Goal: Information Seeking & Learning: Find specific fact

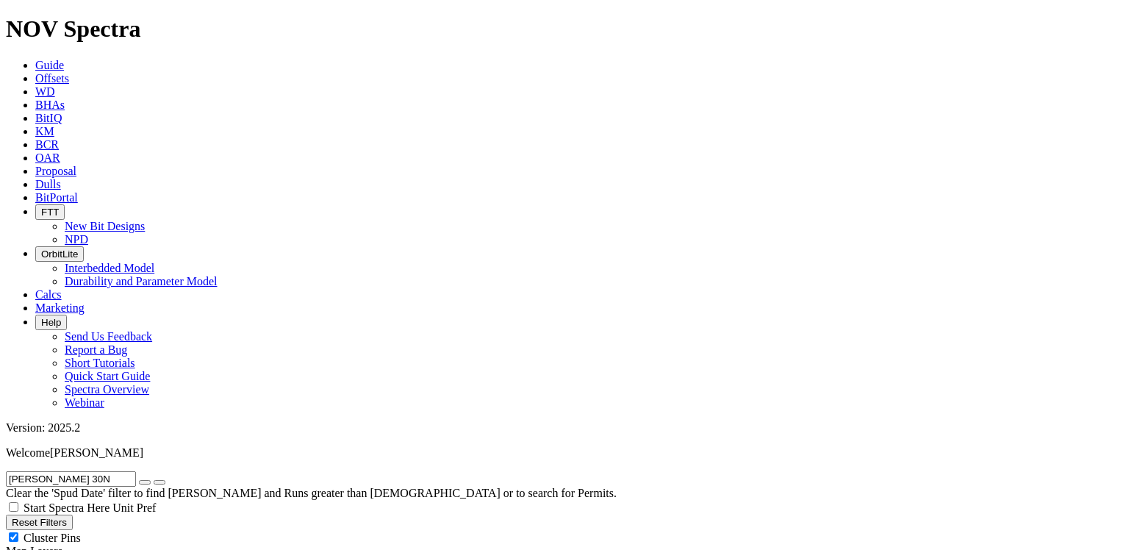
scroll to position [92, 0]
drag, startPoint x: 87, startPoint y: 66, endPoint x: 3, endPoint y: 60, distance: 84.8
click at [6, 471] on form "[PERSON_NAME] 30N" at bounding box center [562, 478] width 1112 height 15
paste input "UD FIU 8-30H"
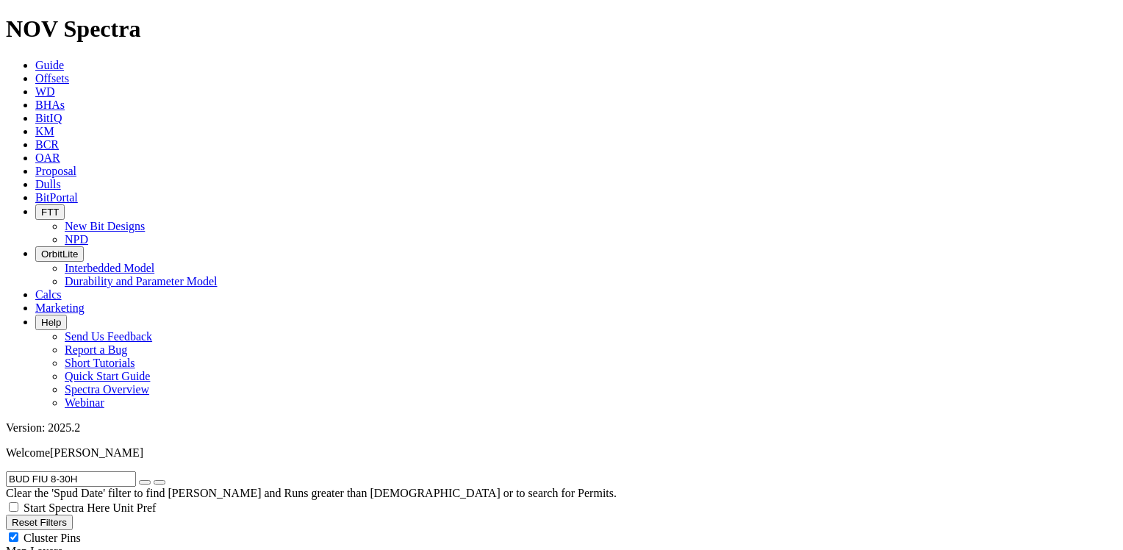
scroll to position [143, 0]
drag, startPoint x: 107, startPoint y: 62, endPoint x: -3, endPoint y: 62, distance: 110.3
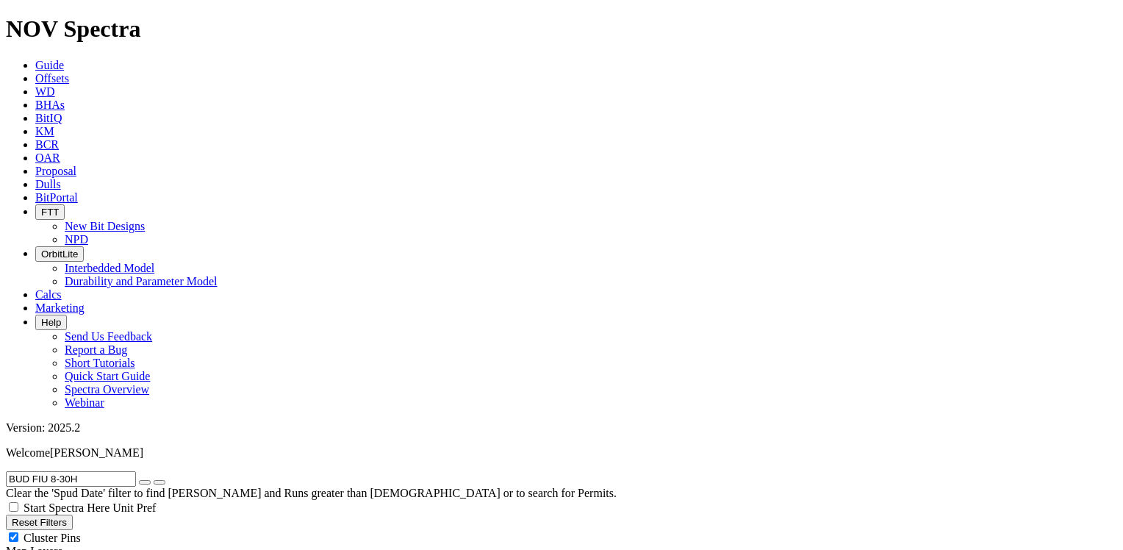
paste input "RHAAN WEST-92"
drag, startPoint x: 119, startPoint y: 66, endPoint x: -3, endPoint y: 69, distance: 122.1
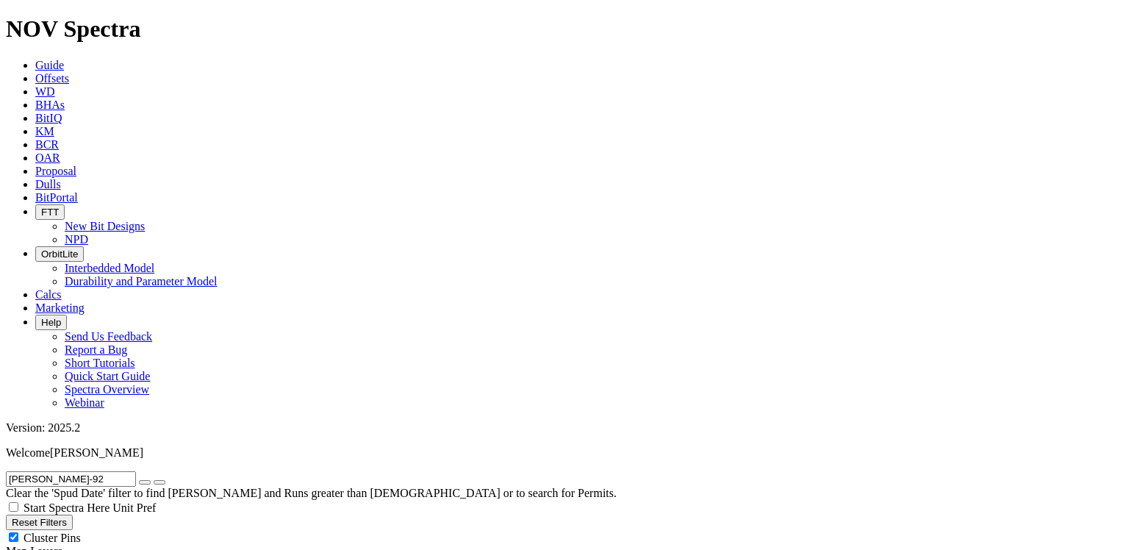
paste input "[PERSON_NAME] 3H"
click at [160, 482] on icon "submit" at bounding box center [160, 482] width 0 height 0
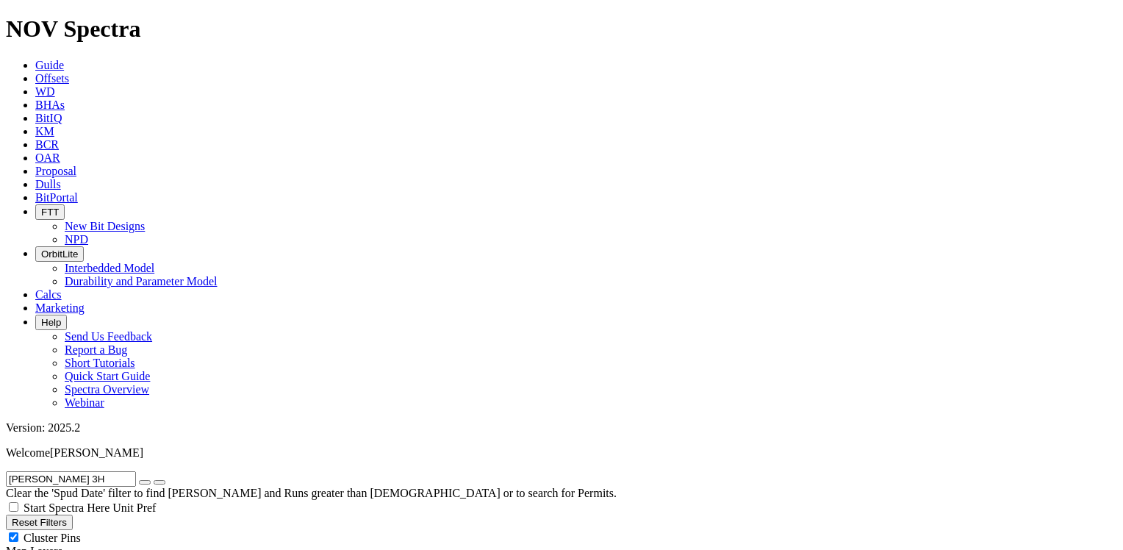
drag, startPoint x: 133, startPoint y: 69, endPoint x: 7, endPoint y: 65, distance: 125.8
click at [7, 471] on form "[PERSON_NAME] 3H" at bounding box center [562, 478] width 1112 height 15
paste input "CANVASBACK 32-2HN"
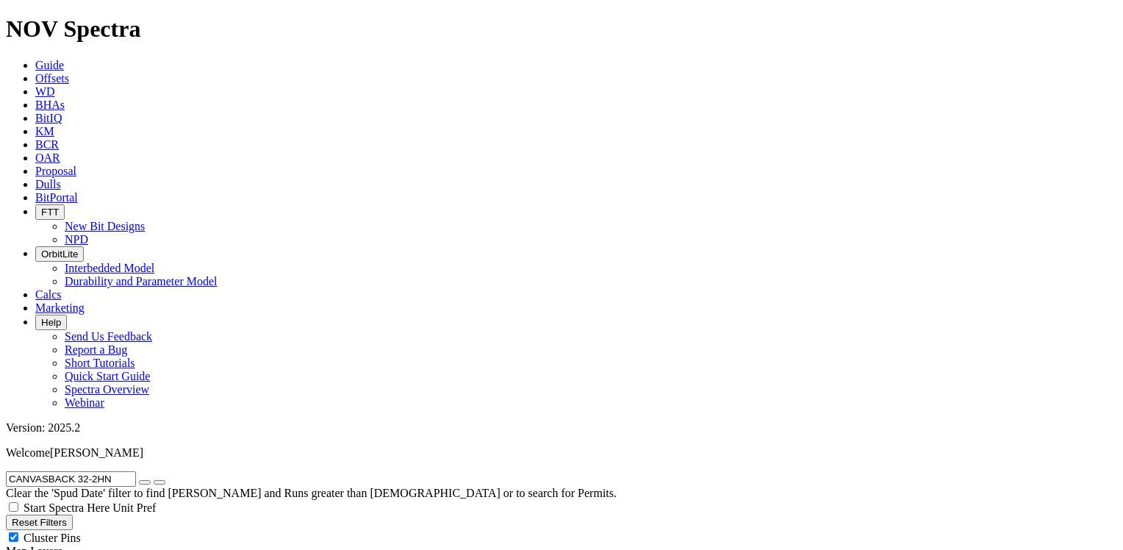
click at [160, 482] on icon "submit" at bounding box center [160, 482] width 0 height 0
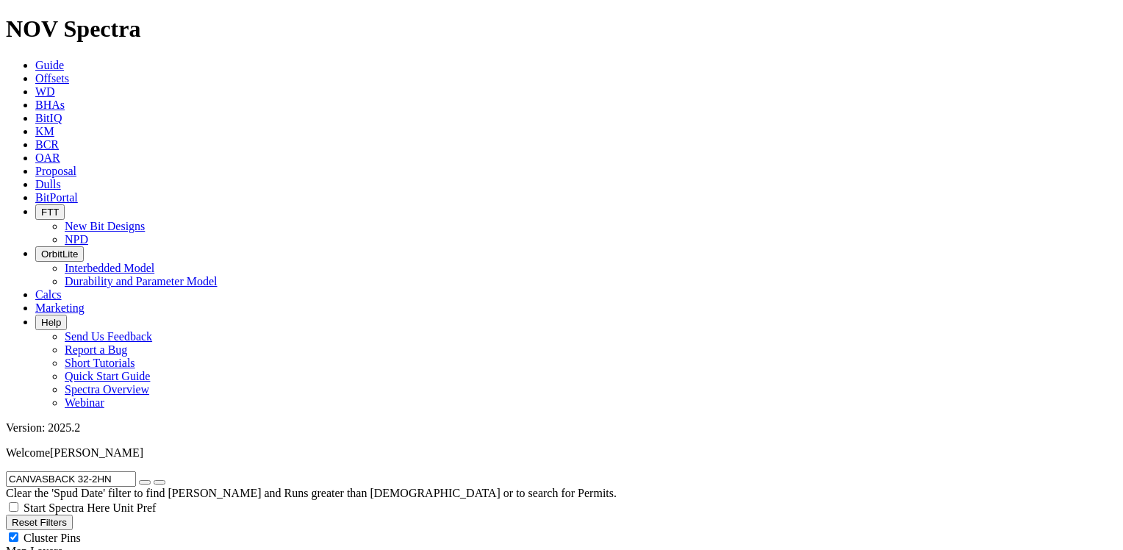
drag, startPoint x: 1058, startPoint y: 268, endPoint x: 1101, endPoint y: 349, distance: 91.4
drag, startPoint x: 130, startPoint y: 63, endPoint x: 16, endPoint y: 65, distance: 114.0
click at [16, 471] on input "CANVASBACK 32-2HN" at bounding box center [71, 478] width 130 height 15
paste input "SS 4-9 4H"
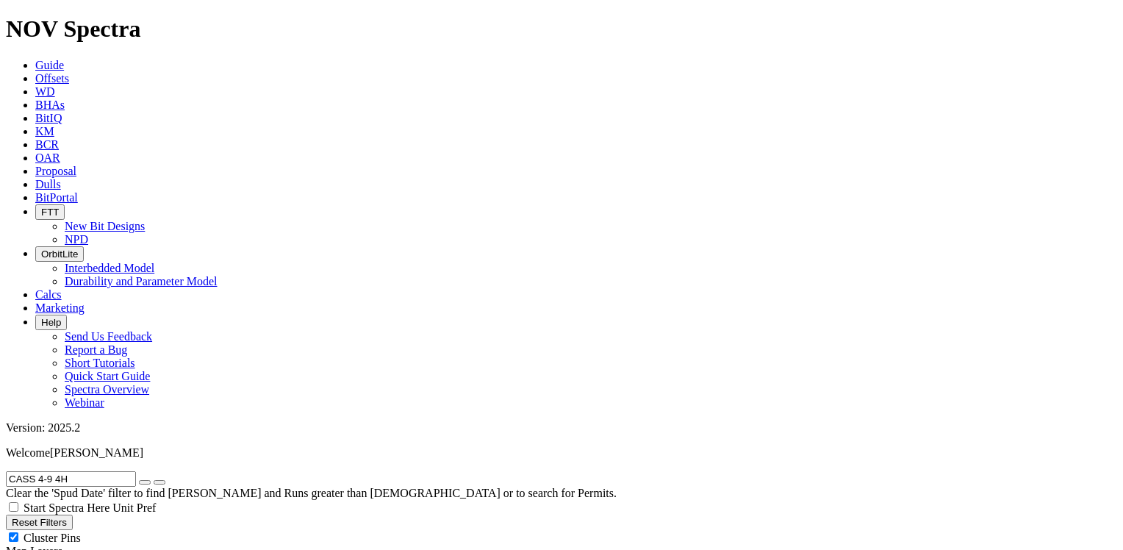
click at [160, 482] on icon "submit" at bounding box center [160, 482] width 0 height 0
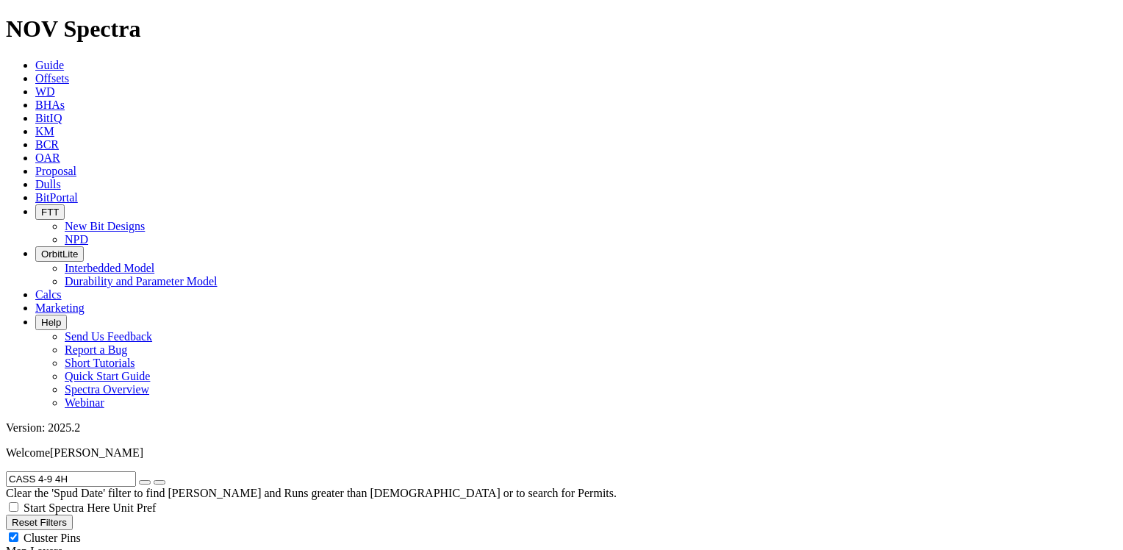
drag, startPoint x: 101, startPoint y: 62, endPoint x: -3, endPoint y: 60, distance: 104.4
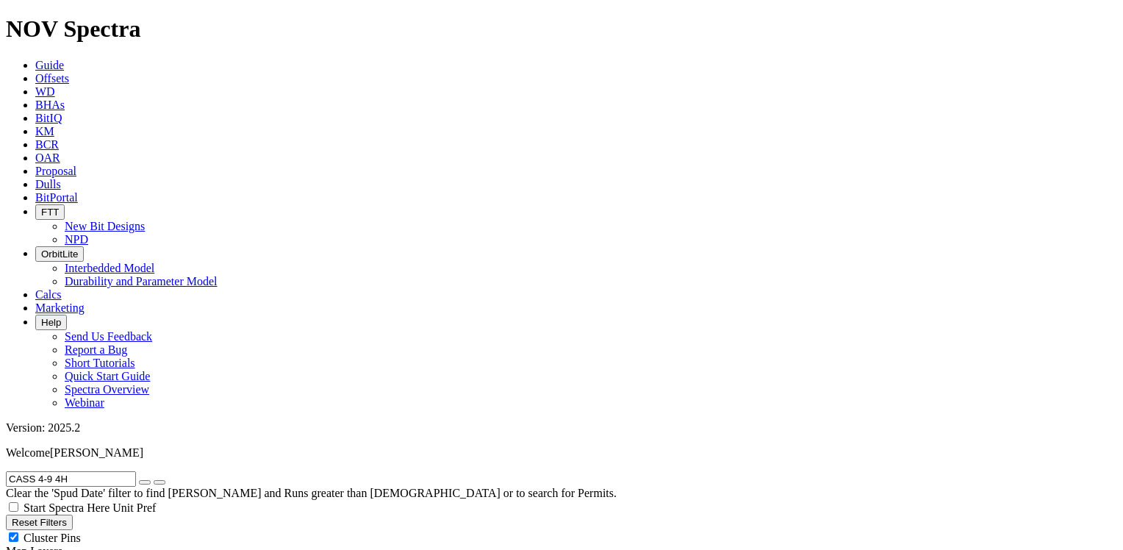
paste input "5"
click at [160, 482] on icon "submit" at bounding box center [160, 482] width 0 height 0
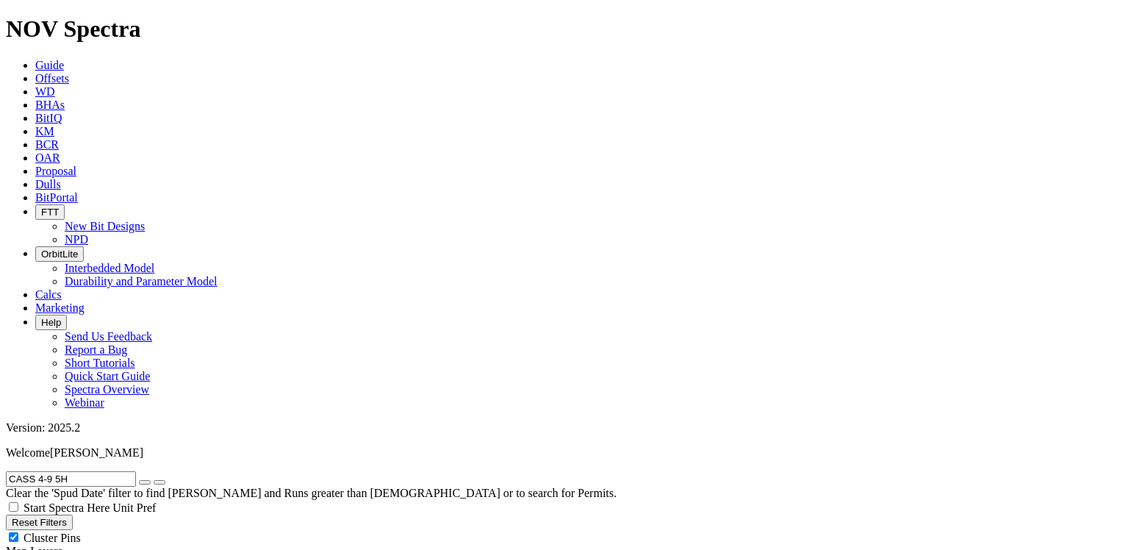
scroll to position [0, 0]
drag, startPoint x: 90, startPoint y: 65, endPoint x: -3, endPoint y: 72, distance: 92.9
paste input "ENZ-7"
click at [160, 482] on icon "submit" at bounding box center [160, 482] width 0 height 0
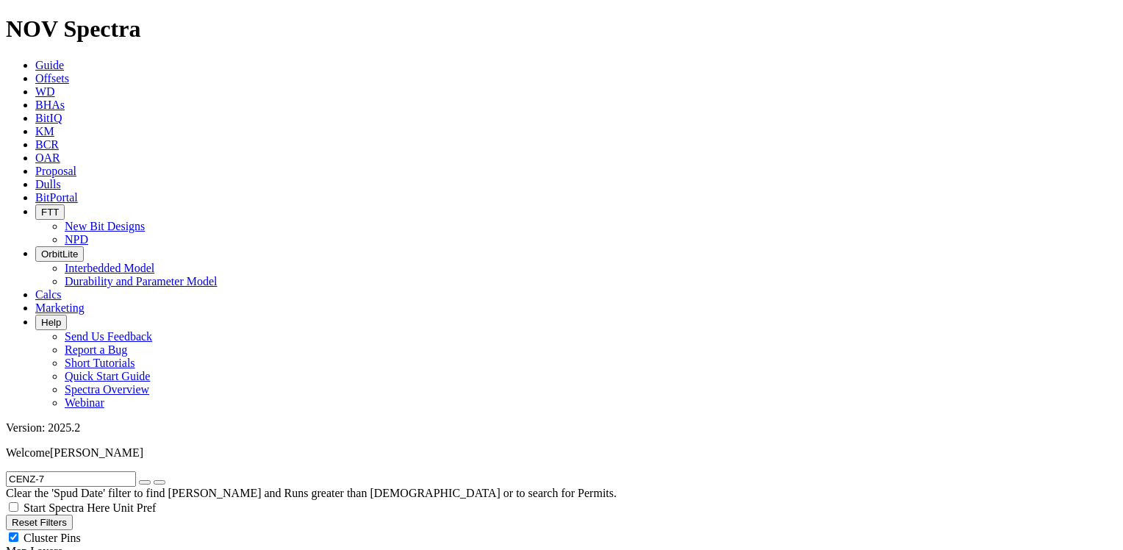
drag, startPoint x: 114, startPoint y: 60, endPoint x: -3, endPoint y: 63, distance: 116.9
paste input "[PERSON_NAME] 22-25 C 4WA"
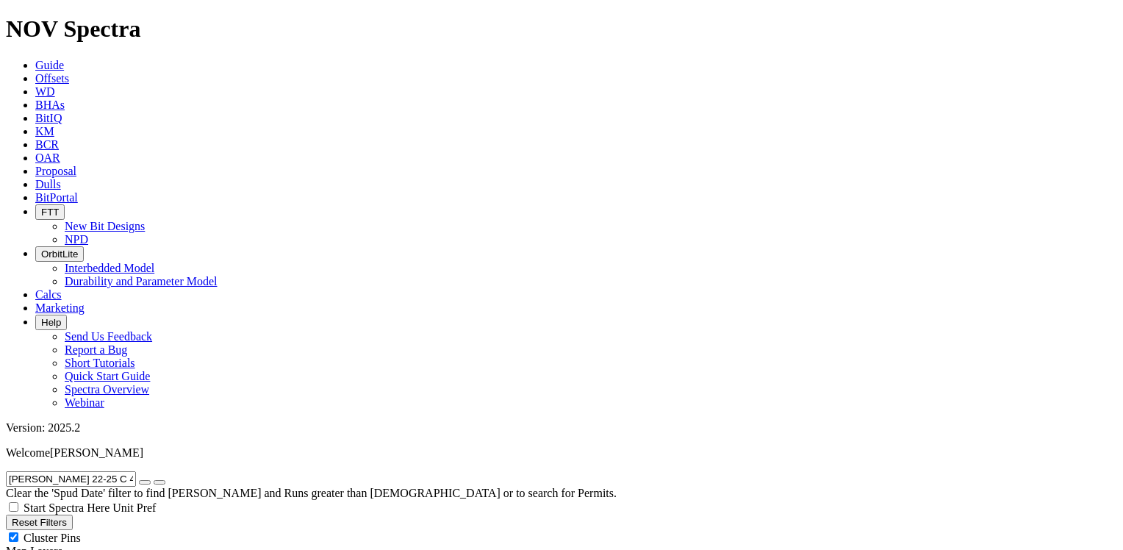
click at [160, 482] on icon "submit" at bounding box center [160, 482] width 0 height 0
drag, startPoint x: 18, startPoint y: 63, endPoint x: 185, endPoint y: 56, distance: 167.8
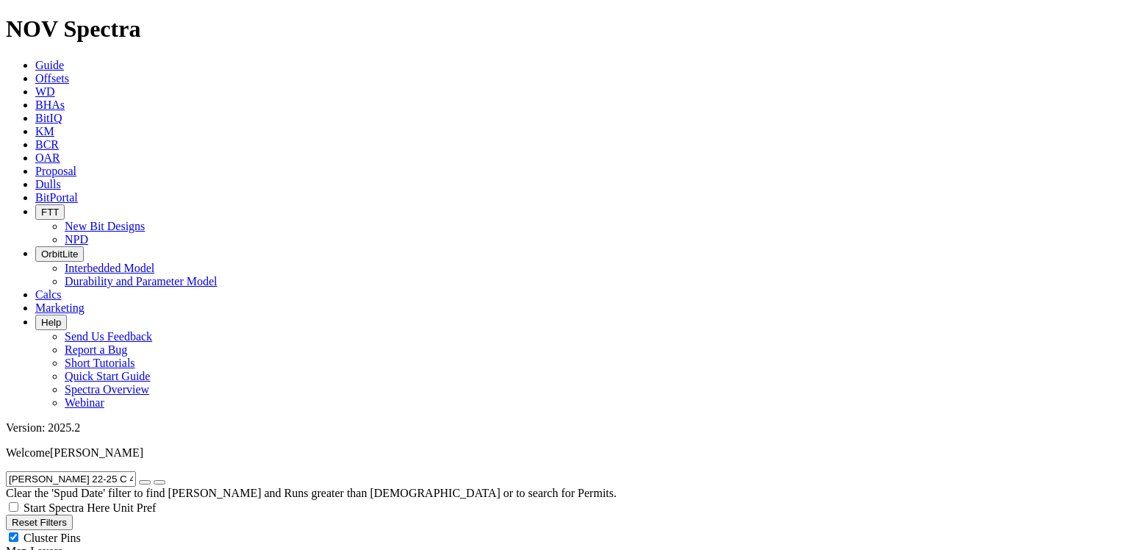
click at [185, 471] on form "[PERSON_NAME] 22-25 C 4WA" at bounding box center [562, 478] width 1112 height 15
paste input "D 5DN"
type input "[PERSON_NAME] 22-25 D 5DN"
click at [160, 482] on icon "submit" at bounding box center [160, 482] width 0 height 0
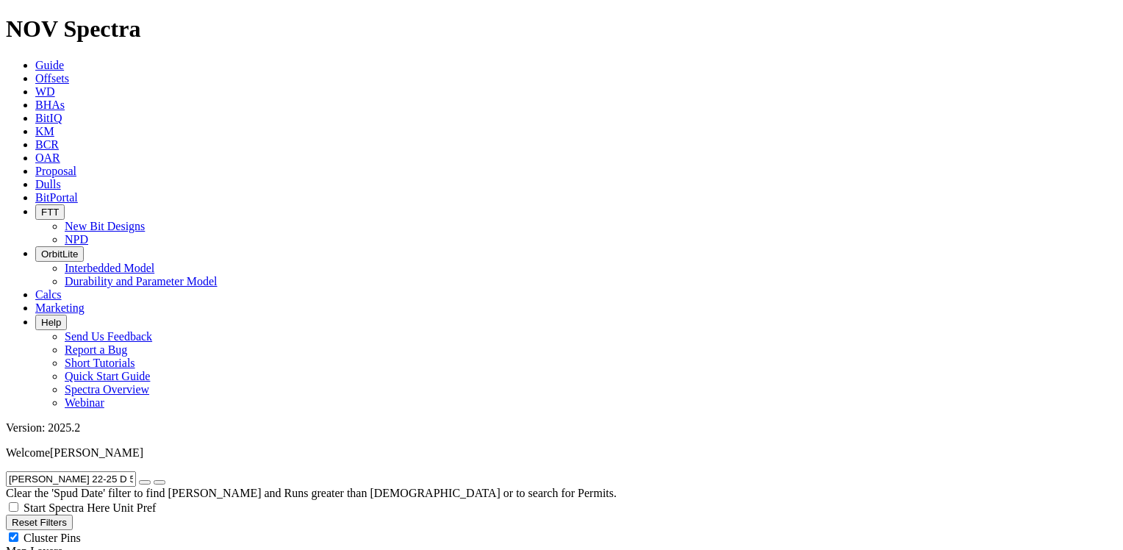
click at [145, 482] on icon "button" at bounding box center [145, 482] width 0 height 0
radio input "false"
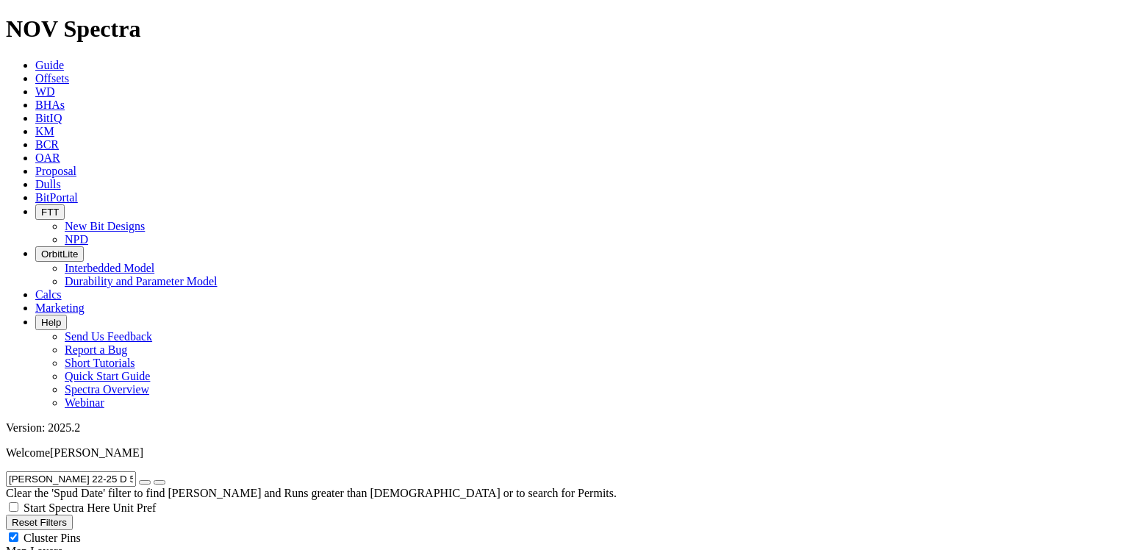
radio input "true"
click at [91, 471] on input "text" at bounding box center [71, 478] width 130 height 15
paste input "[PERSON_NAME] 22-25 E 7WA"
type input "[PERSON_NAME] 22-25 E 7WA"
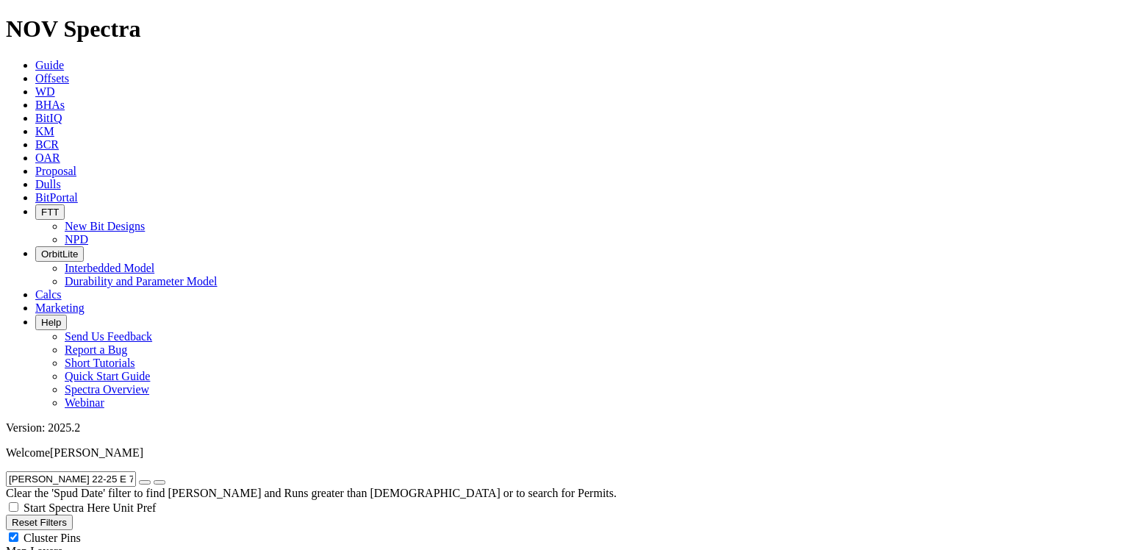
radio input "true"
radio input "false"
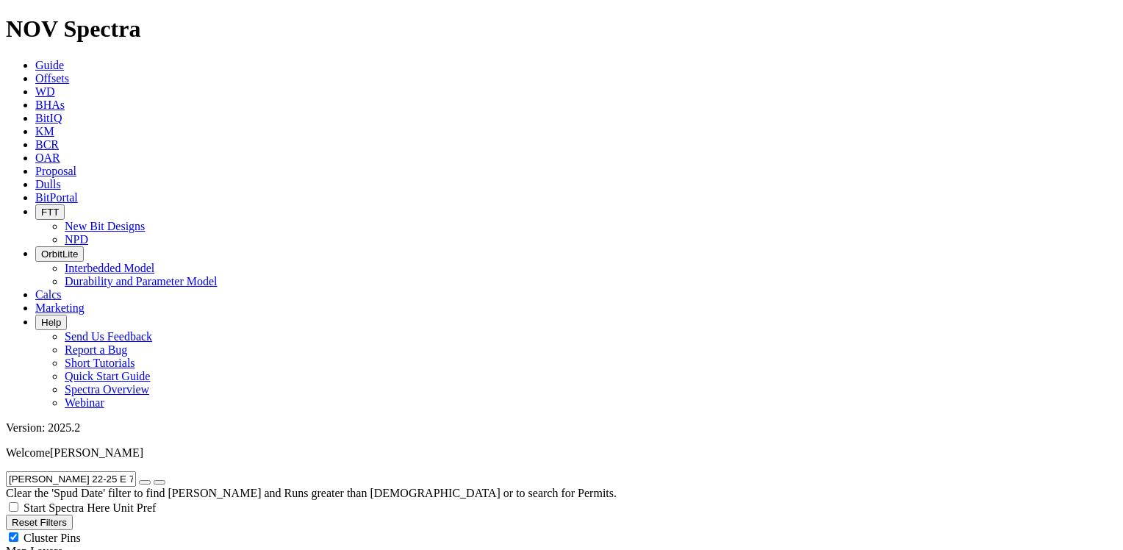
scroll to position [0, 0]
click at [145, 482] on icon "button" at bounding box center [145, 482] width 0 height 0
radio input "false"
radio input "true"
click at [77, 471] on input "text" at bounding box center [71, 478] width 130 height 15
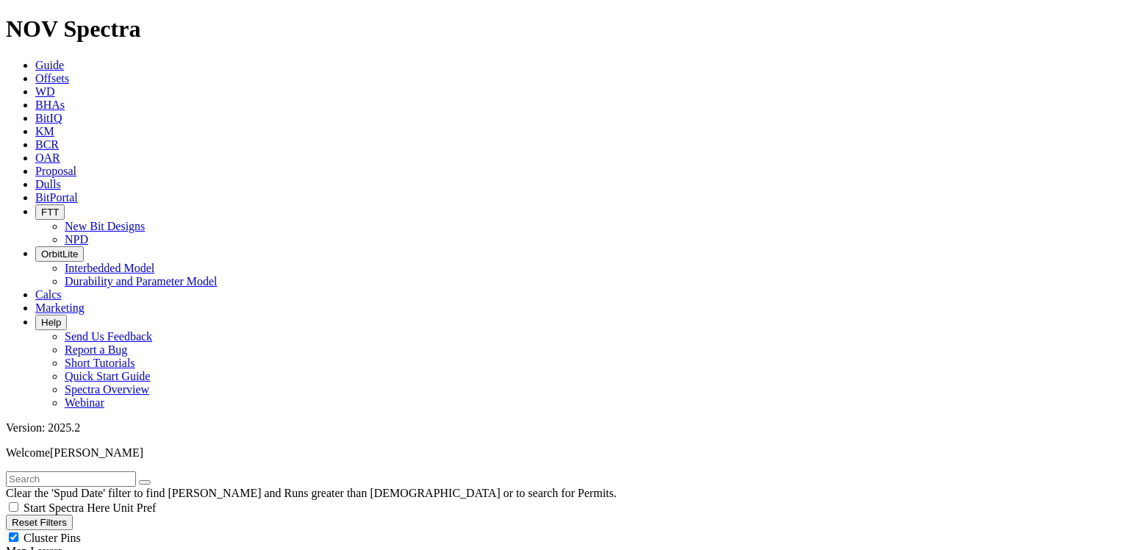
paste input "[PERSON_NAME] 34-27 3H"
type input "[PERSON_NAME] 34-27 3H"
radio input "true"
radio input "false"
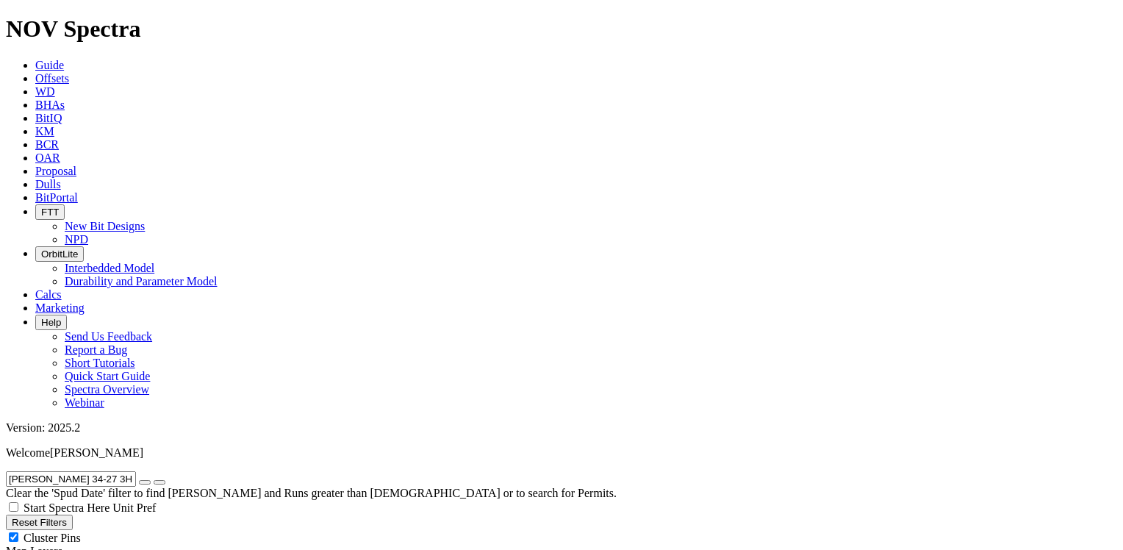
scroll to position [92, 0]
drag, startPoint x: 126, startPoint y: 64, endPoint x: -3, endPoint y: 57, distance: 129.6
paste input "ICO 4-65 26-25 1B"
click at [160, 482] on icon "submit" at bounding box center [160, 482] width 0 height 0
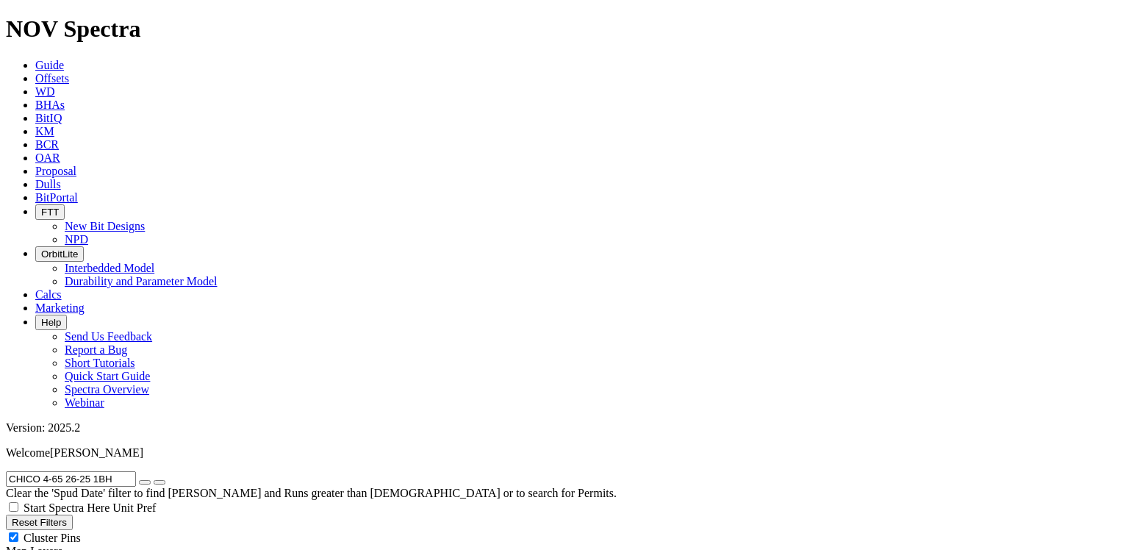
drag, startPoint x: 132, startPoint y: 66, endPoint x: -3, endPoint y: 59, distance: 135.5
paste input "RISTOPHERSON 6-14"
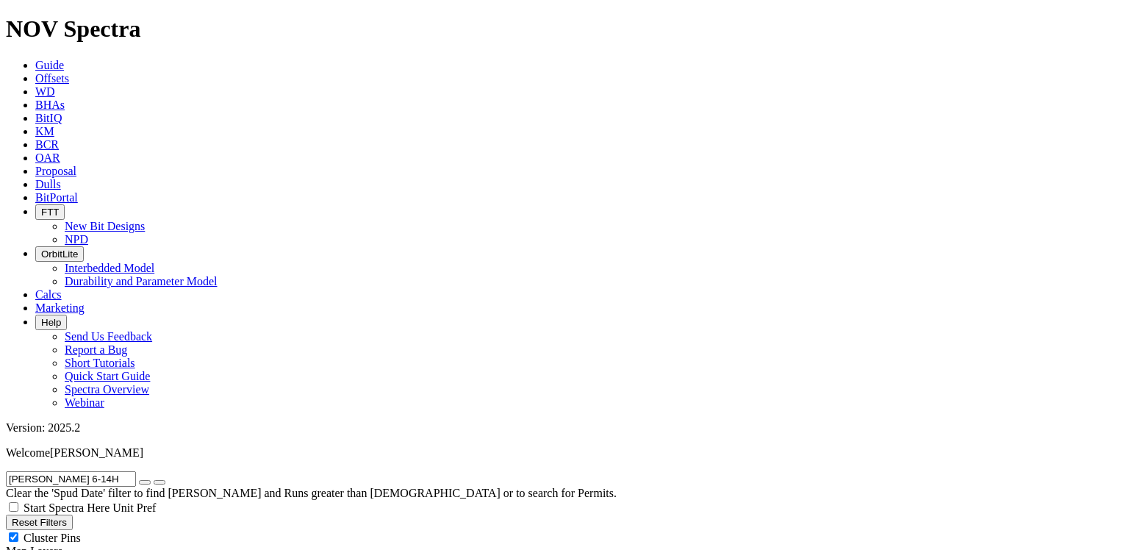
drag, startPoint x: 158, startPoint y: 70, endPoint x: 0, endPoint y: 71, distance: 158.1
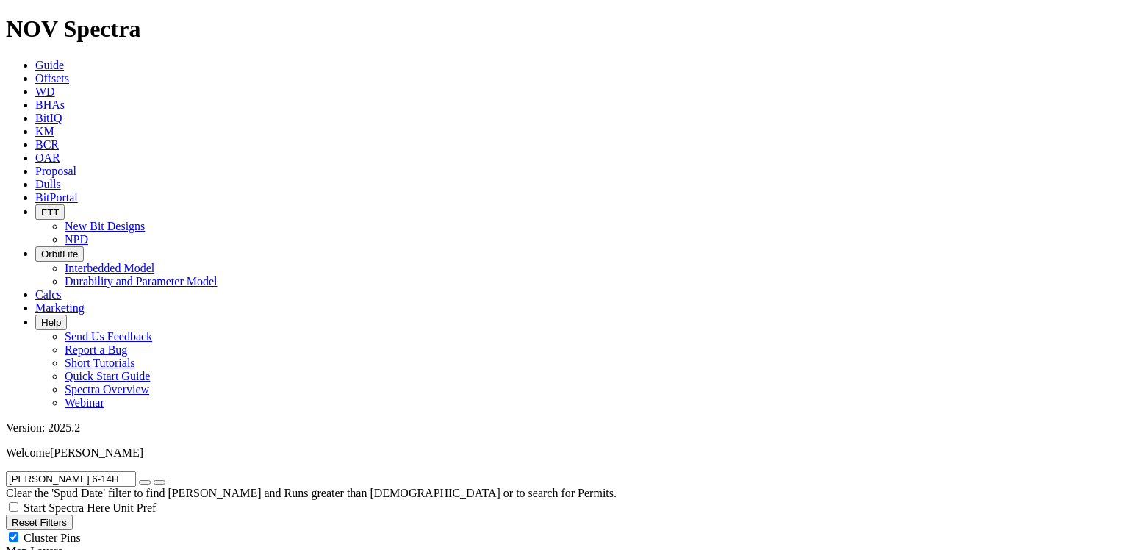
click at [6, 471] on form "[PERSON_NAME] 6-14H" at bounding box center [562, 478] width 1112 height 15
paste input "[PERSON_NAME] MDP1 8 17 FED COM 02"
click at [160, 482] on icon "submit" at bounding box center [160, 482] width 0 height 0
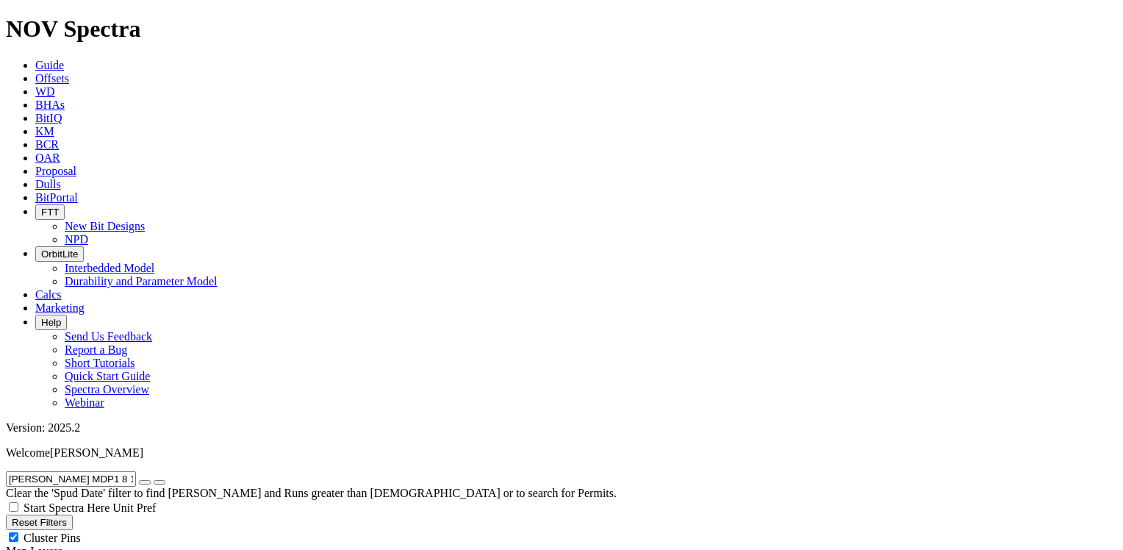
drag, startPoint x: 14, startPoint y: 66, endPoint x: 190, endPoint y: 65, distance: 176.5
click at [190, 471] on form "[PERSON_NAME] MDP1 8 17 FED COM 024H" at bounding box center [562, 478] width 1112 height 15
paste input "[PERSON_NAME] LE 31-30 1"
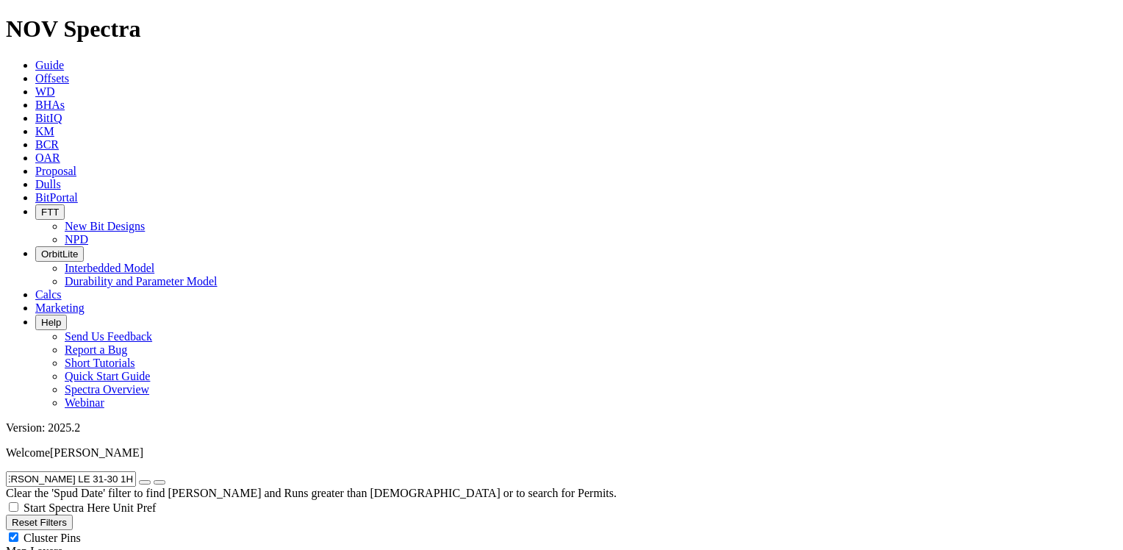
scroll to position [0, 0]
click at [160, 482] on icon "submit" at bounding box center [160, 482] width 0 height 0
drag, startPoint x: 160, startPoint y: 68, endPoint x: 0, endPoint y: 70, distance: 159.6
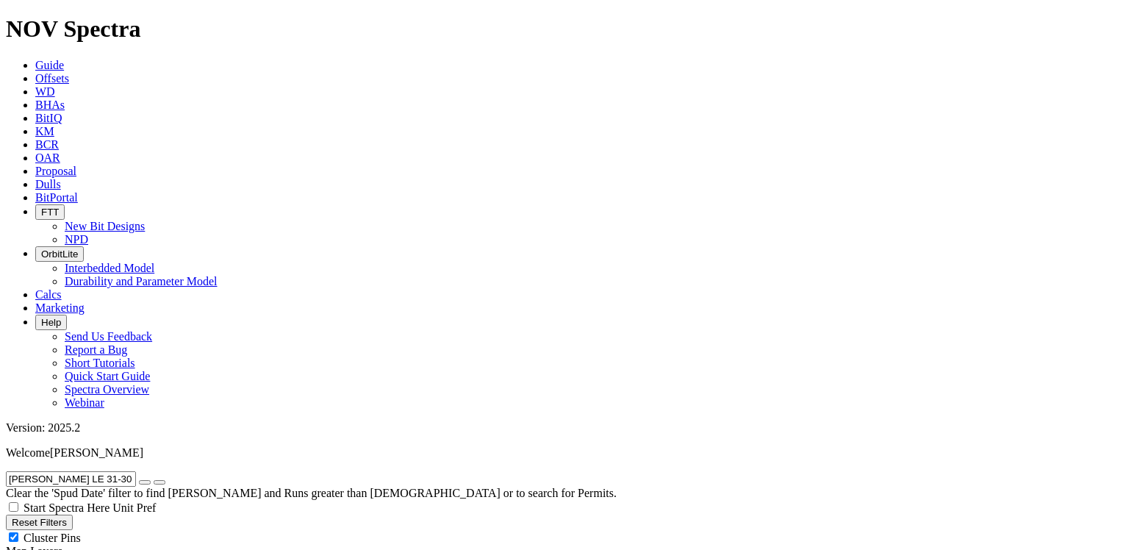
paste input "OMO 5000 21-30 2B"
click at [160, 482] on icon "submit" at bounding box center [160, 482] width 0 height 0
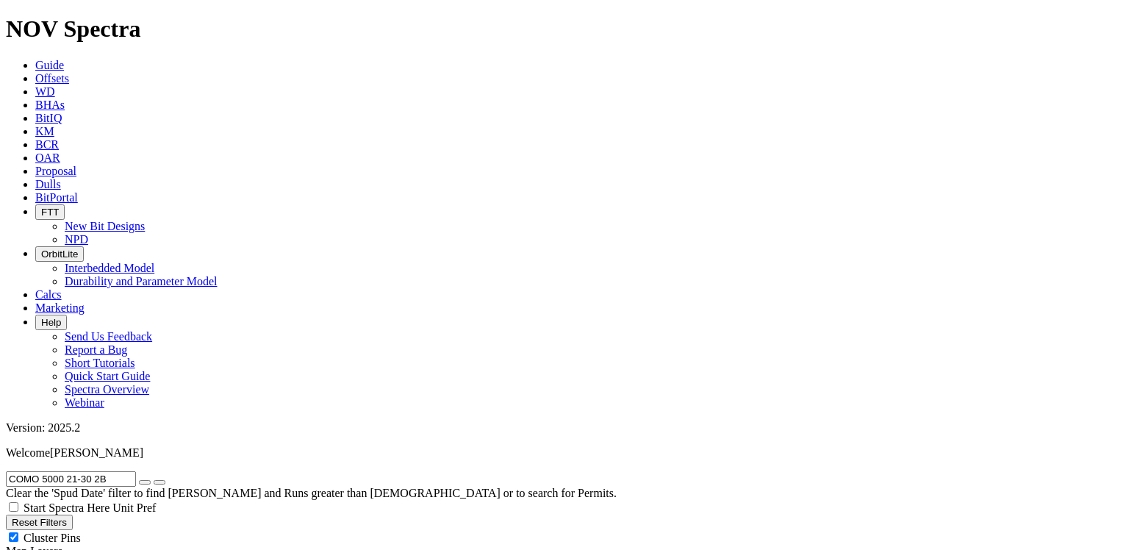
drag, startPoint x: 140, startPoint y: 66, endPoint x: -3, endPoint y: 62, distance: 142.7
paste input "3"
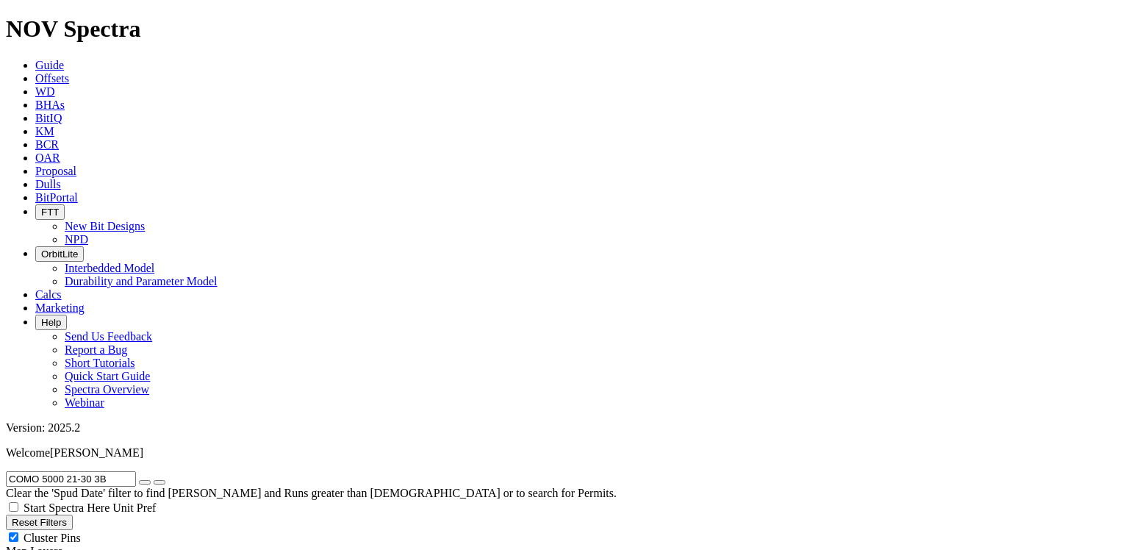
type input "COMO 5000 21-30 3B"
click at [160, 482] on icon "submit" at bounding box center [160, 482] width 0 height 0
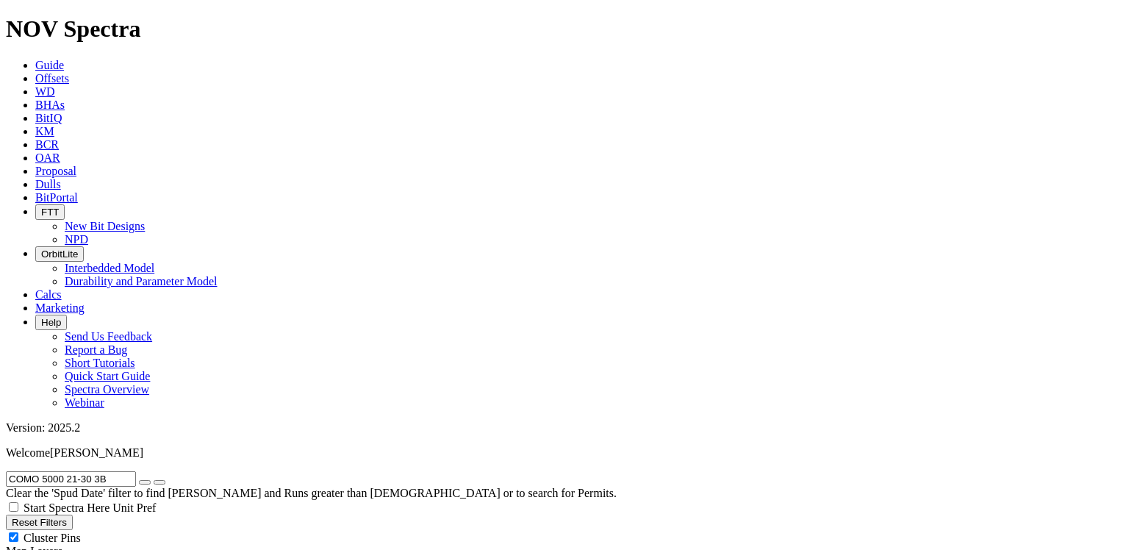
scroll to position [0, 0]
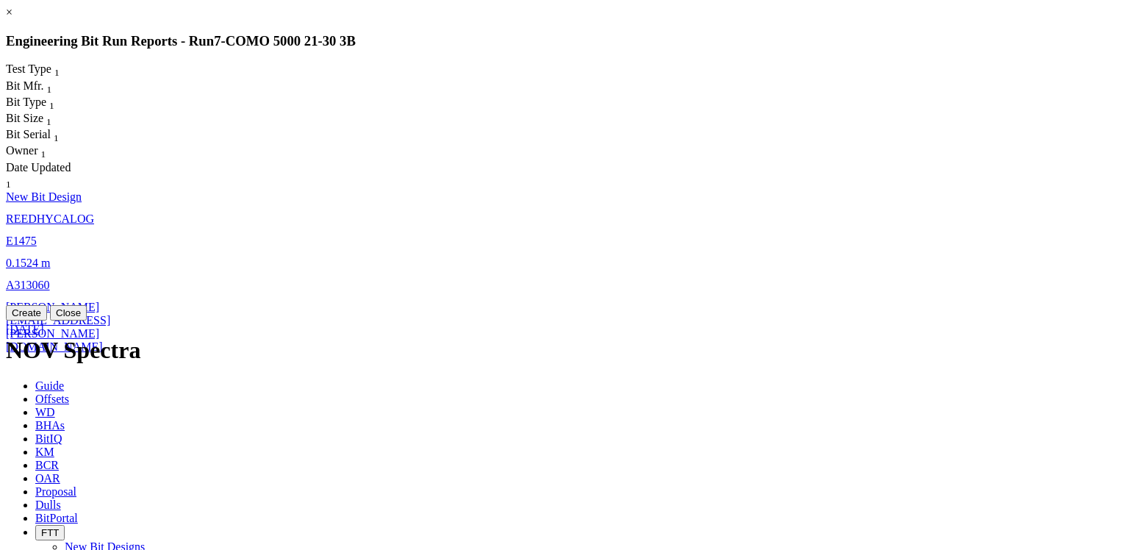
click at [94, 212] on span "REEDHYCALOG" at bounding box center [50, 218] width 88 height 12
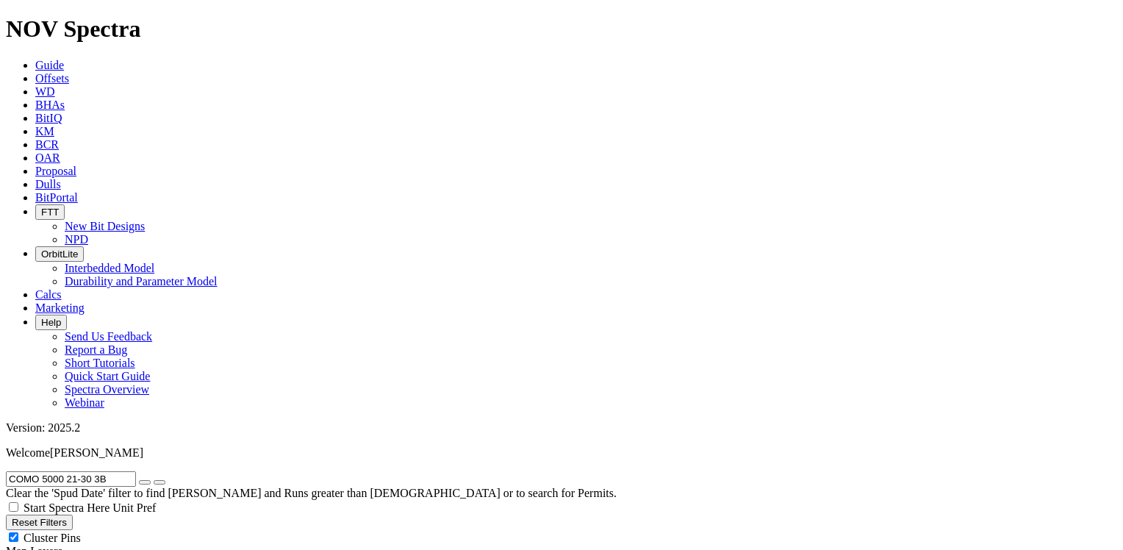
select select "New Bit Design"
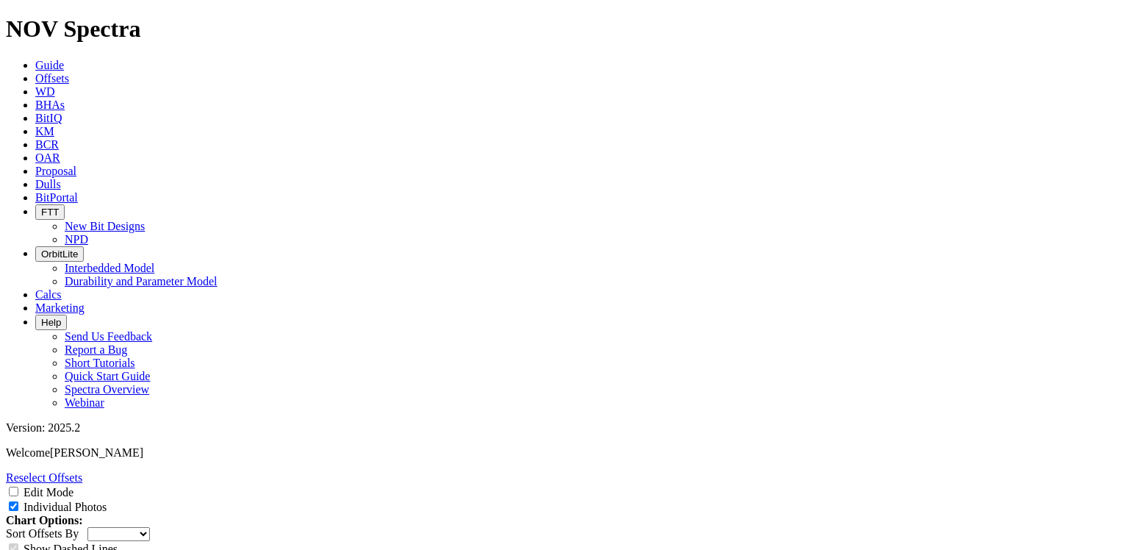
scroll to position [2132, 0]
drag, startPoint x: 526, startPoint y: 143, endPoint x: 548, endPoint y: 142, distance: 22.1
copy td "A301202"
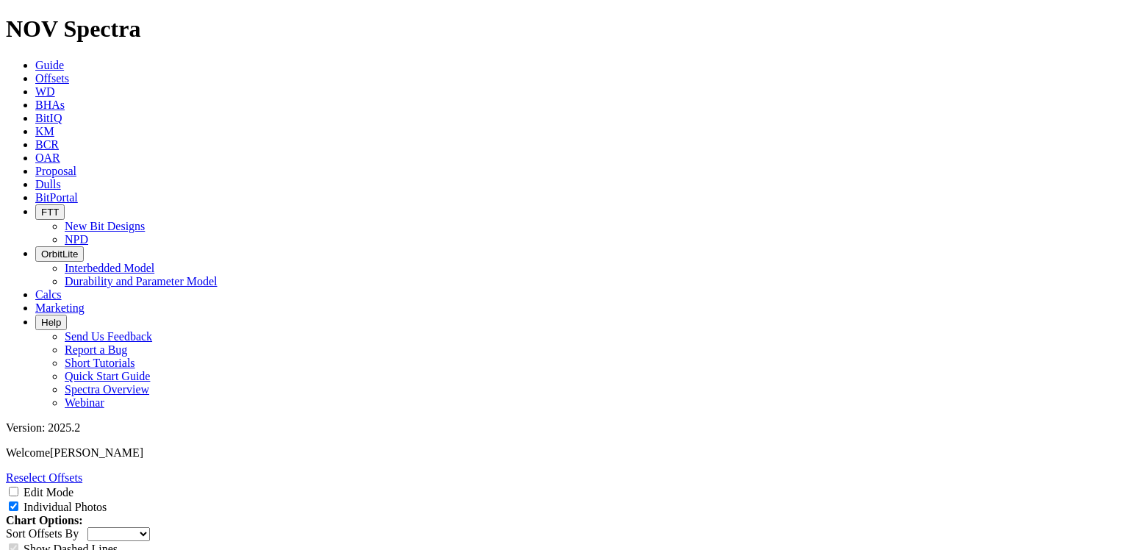
drag, startPoint x: 516, startPoint y: 196, endPoint x: 547, endPoint y: 194, distance: 30.9
copy td "A300936"
drag, startPoint x: 515, startPoint y: 246, endPoint x: 550, endPoint y: 246, distance: 34.6
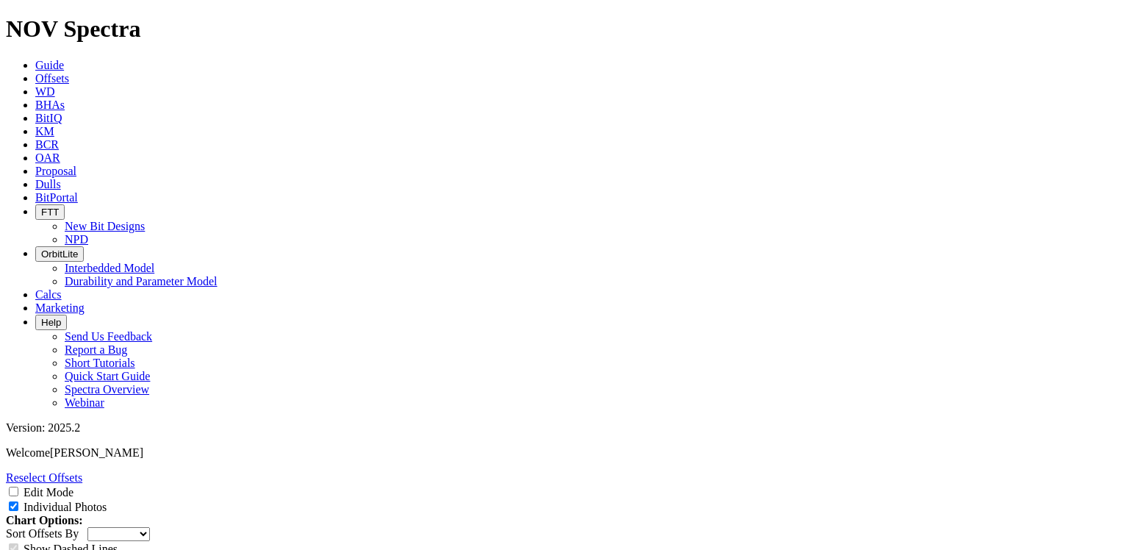
copy td "A310960"
drag, startPoint x: 517, startPoint y: 299, endPoint x: 549, endPoint y: 296, distance: 32.5
copy td "A312902"
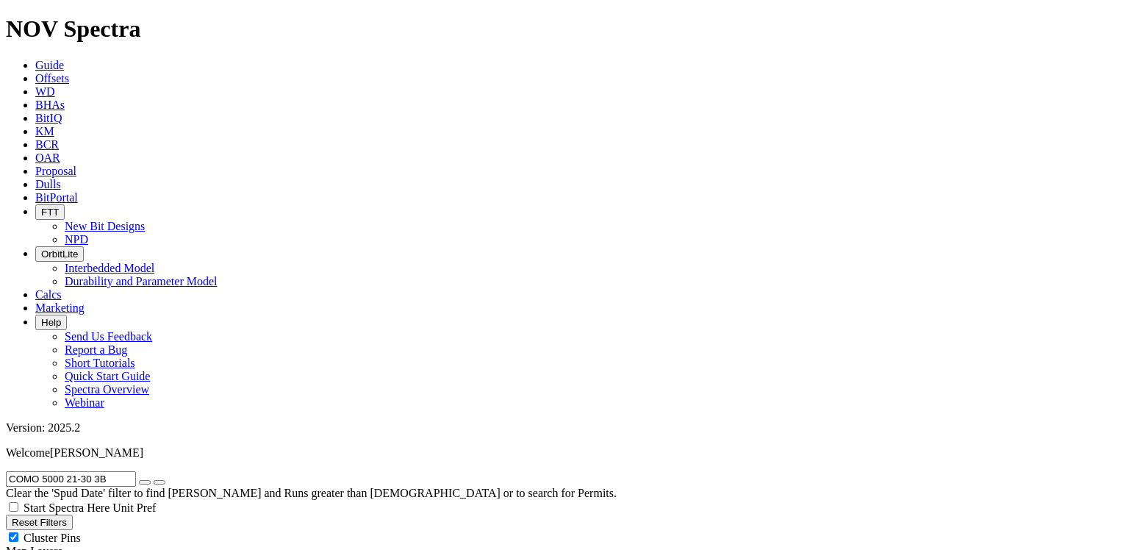
drag, startPoint x: 126, startPoint y: 67, endPoint x: 4, endPoint y: 66, distance: 122.8
click at [6, 471] on form "COMO 5000 21-30 3B" at bounding box center [562, 478] width 1112 height 15
paste input "PPERHEAD 53-14 W402H"
type input "COPPERHEAD 53-14 W402HB"
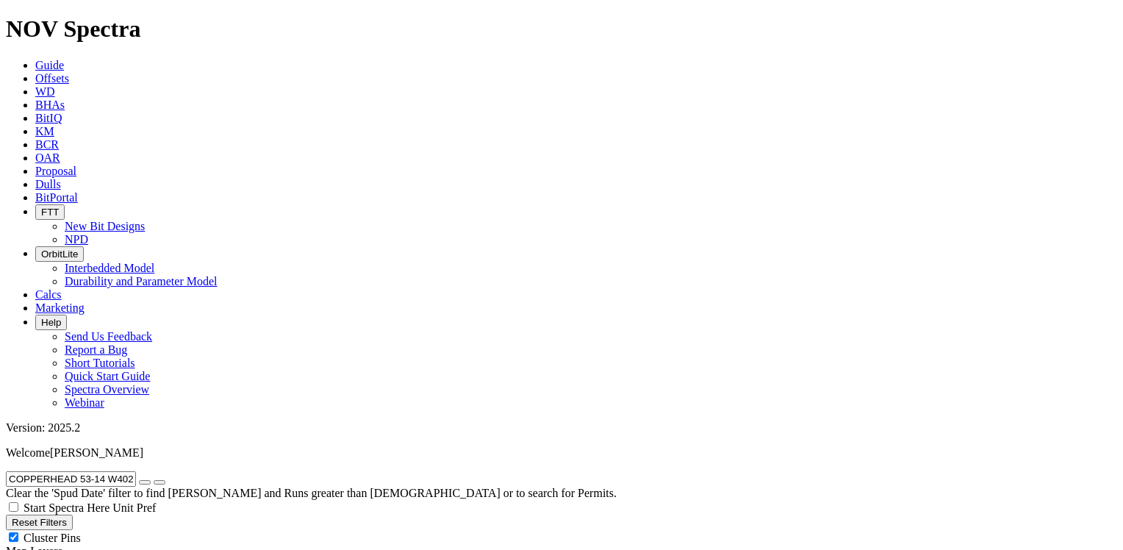
drag, startPoint x: 162, startPoint y: 65, endPoint x: 174, endPoint y: 60, distance: 12.8
click at [151, 480] on button "button" at bounding box center [145, 482] width 12 height 4
radio input "false"
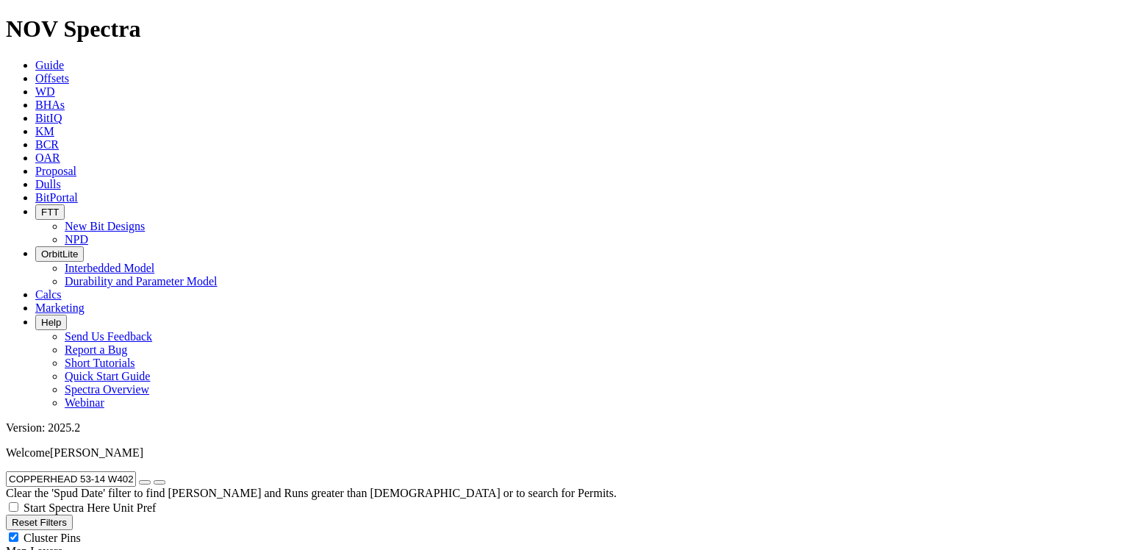
radio input "true"
click at [112, 471] on input "text" at bounding box center [71, 478] width 130 height 15
paste input "COSSLETT EAST 1B-22H-H168"
type input "COSSLETT EAST 1B-22H-H168"
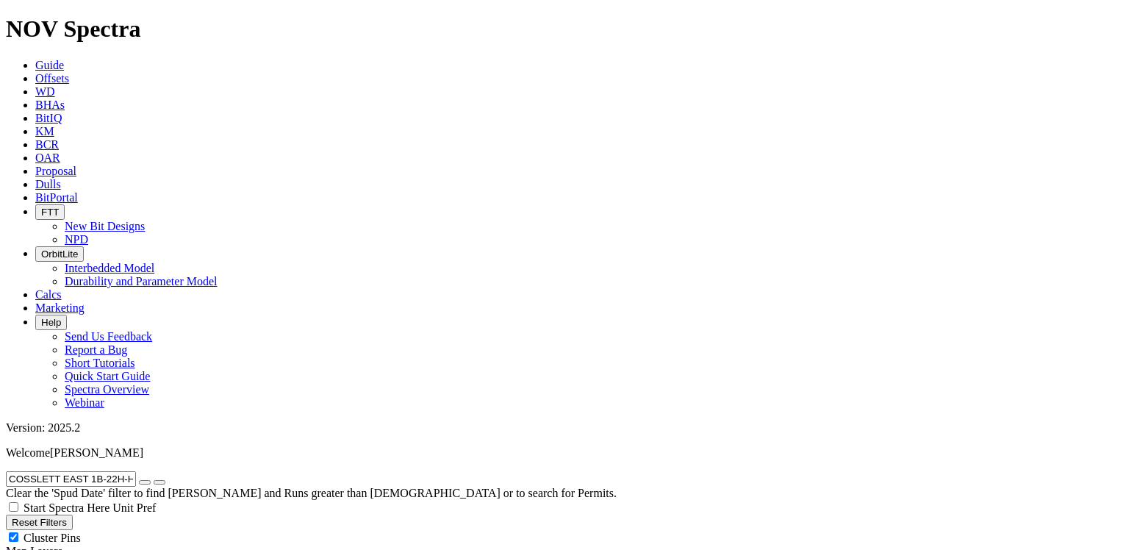
radio input "true"
radio input "false"
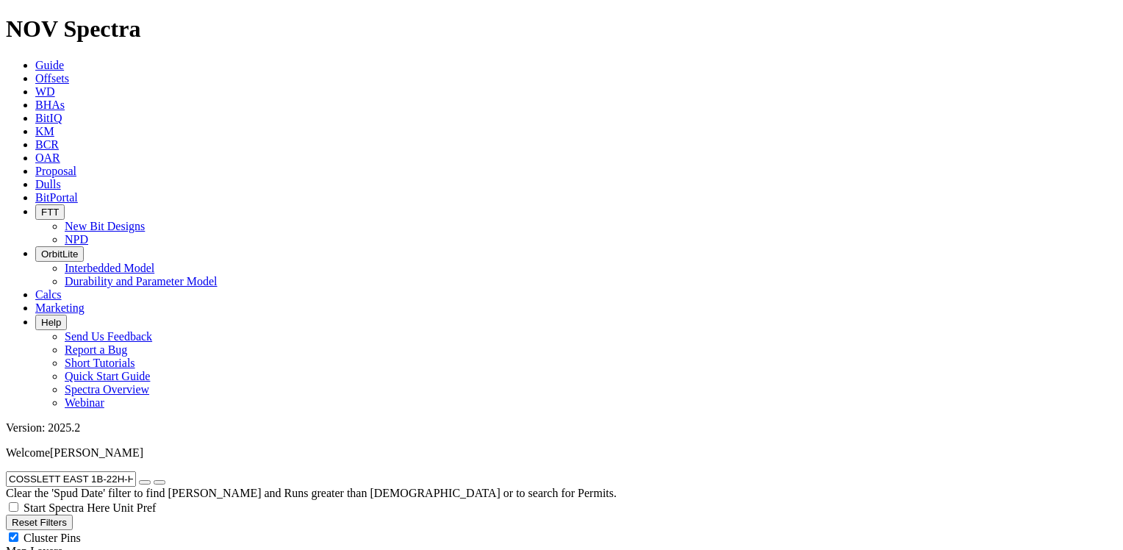
drag, startPoint x: 15, startPoint y: 63, endPoint x: 165, endPoint y: 60, distance: 150.8
click at [165, 471] on form "COSSLETT EAST 1B-22H-H168" at bounding box center [562, 478] width 1112 height 15
paste input "D"
click at [160, 482] on icon "submit" at bounding box center [160, 482] width 0 height 0
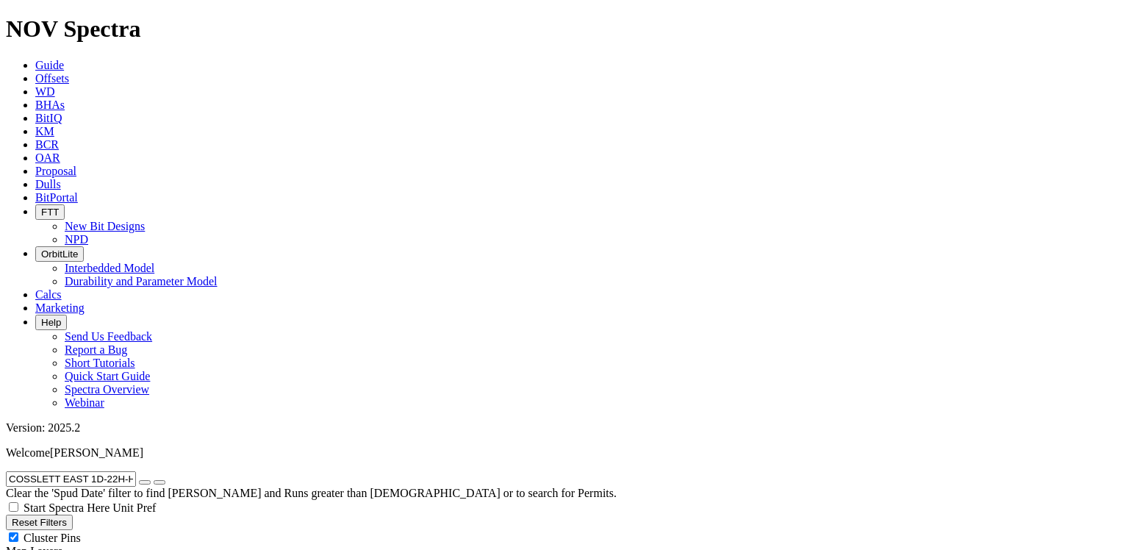
drag, startPoint x: 162, startPoint y: 64, endPoint x: -3, endPoint y: 72, distance: 164.9
paste input "FEDERAL 1A"
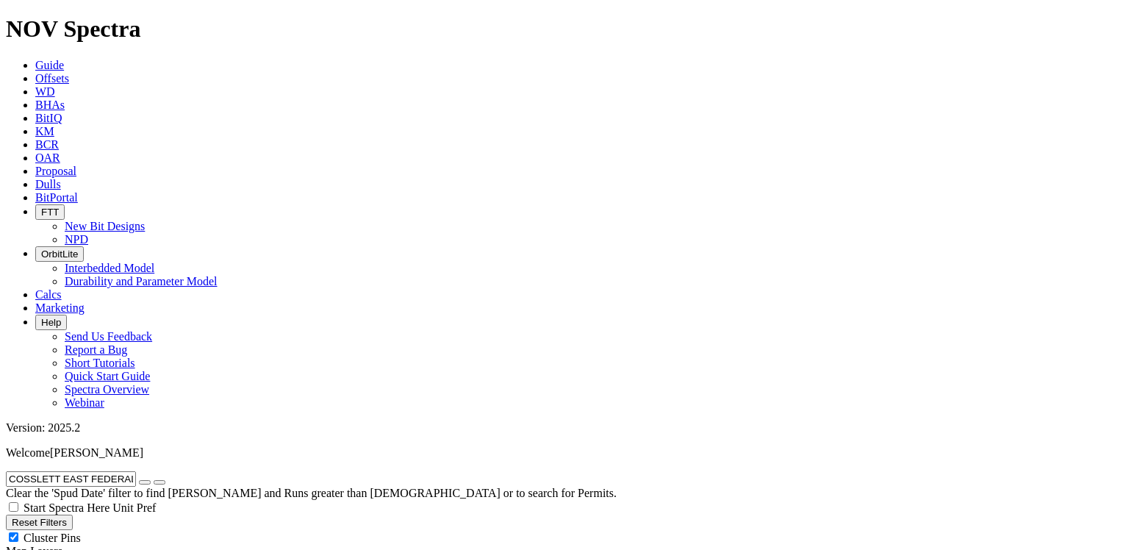
scroll to position [0, 21]
type input "COSSLETT EAST FEDERAL 1A-22H-H168"
click at [160, 482] on icon "submit" at bounding box center [160, 482] width 0 height 0
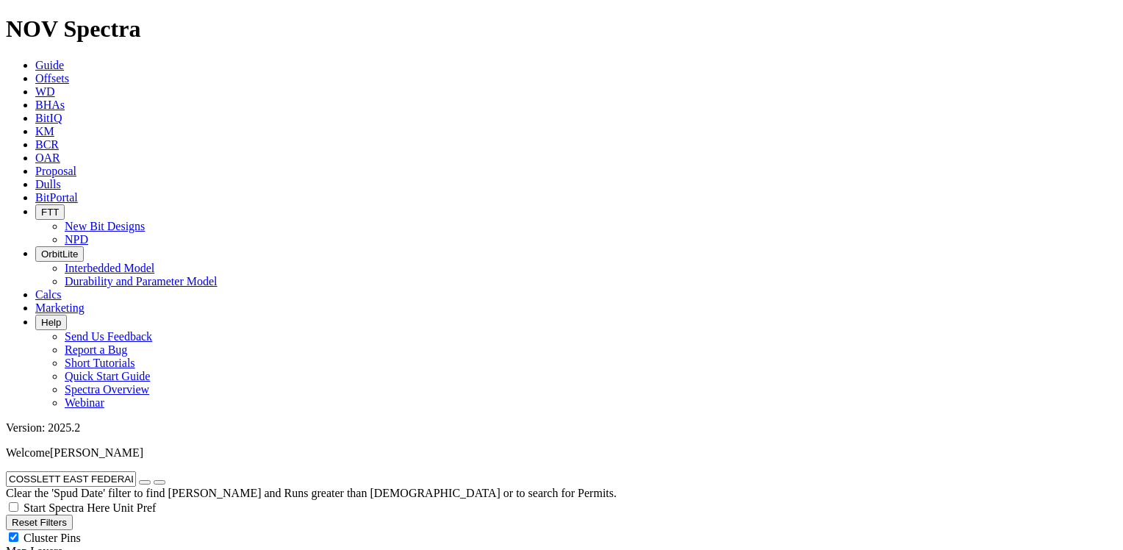
click at [132, 471] on input "COSSLETT EAST FEDERAL 1A-22H-H168" at bounding box center [71, 478] width 130 height 15
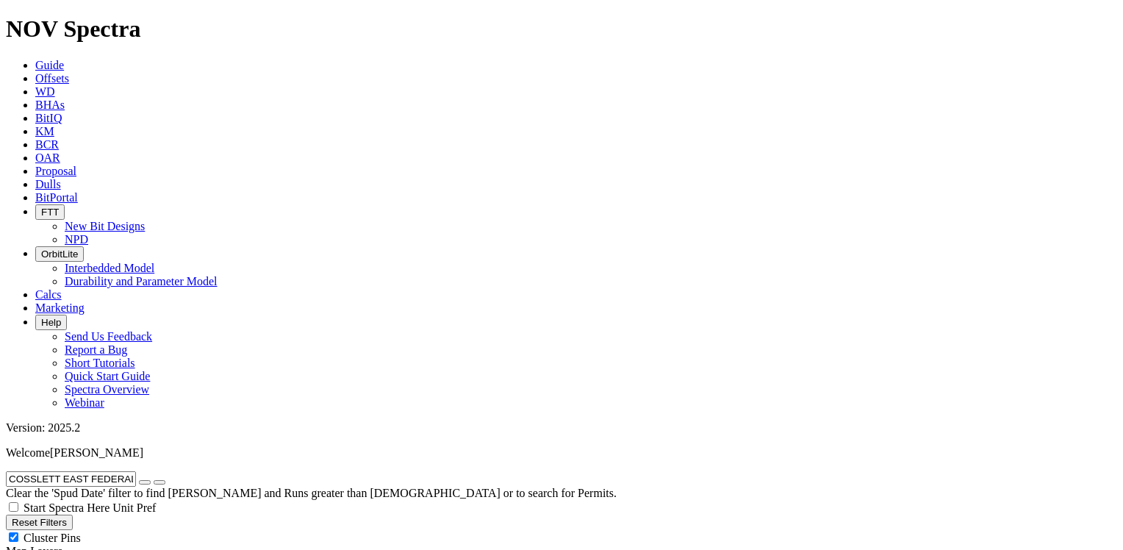
click at [145, 482] on icon "button" at bounding box center [145, 482] width 0 height 0
radio input "false"
radio input "true"
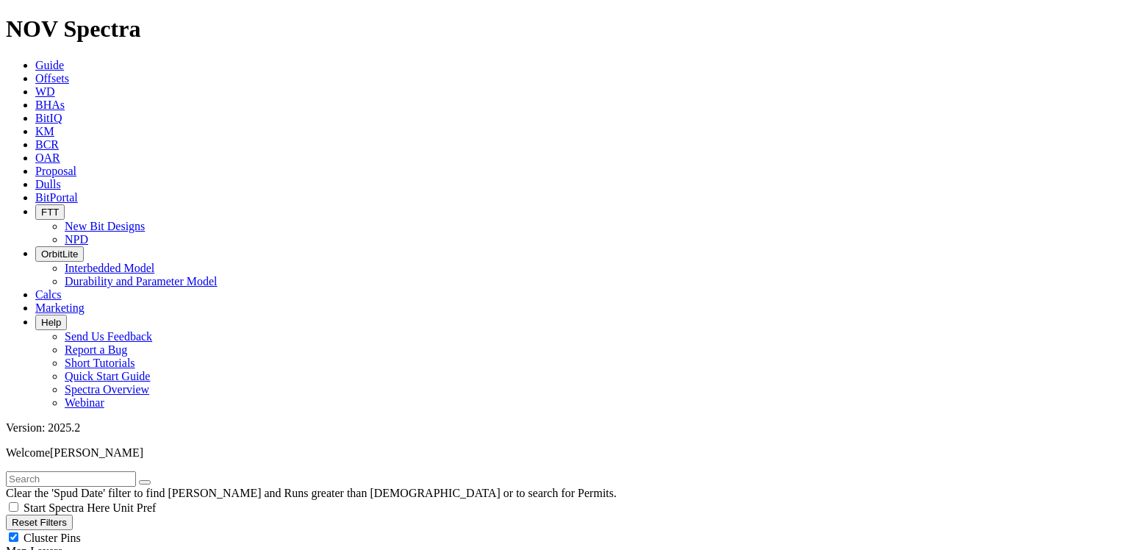
click at [49, 471] on input "text" at bounding box center [71, 478] width 130 height 15
paste input "[PERSON_NAME] 39-03 WEST UNIT 0323SH"
type input "[PERSON_NAME] 39-03 WEST UNIT 0323SH"
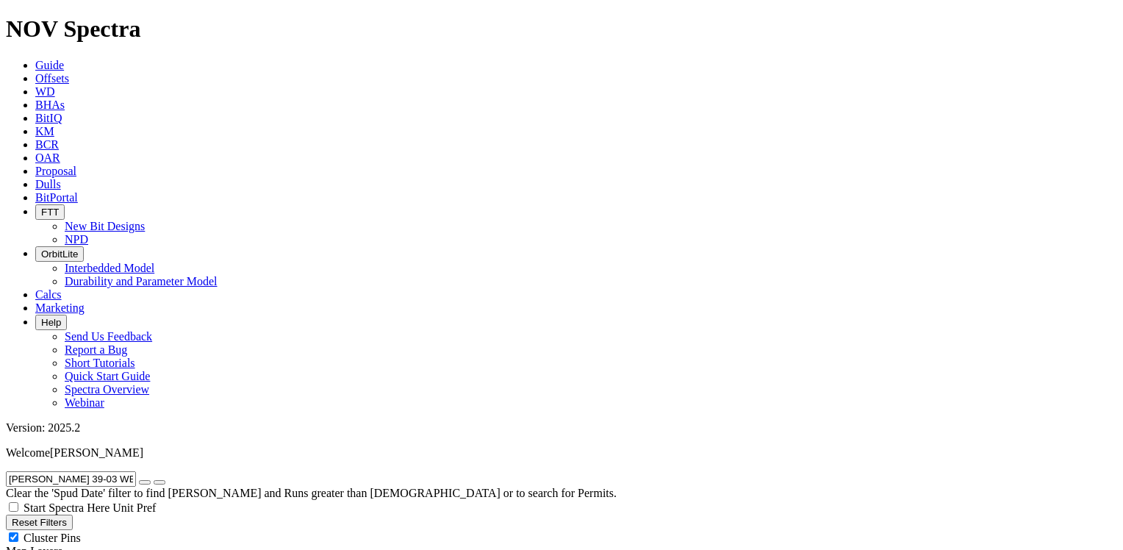
radio input "true"
radio input "false"
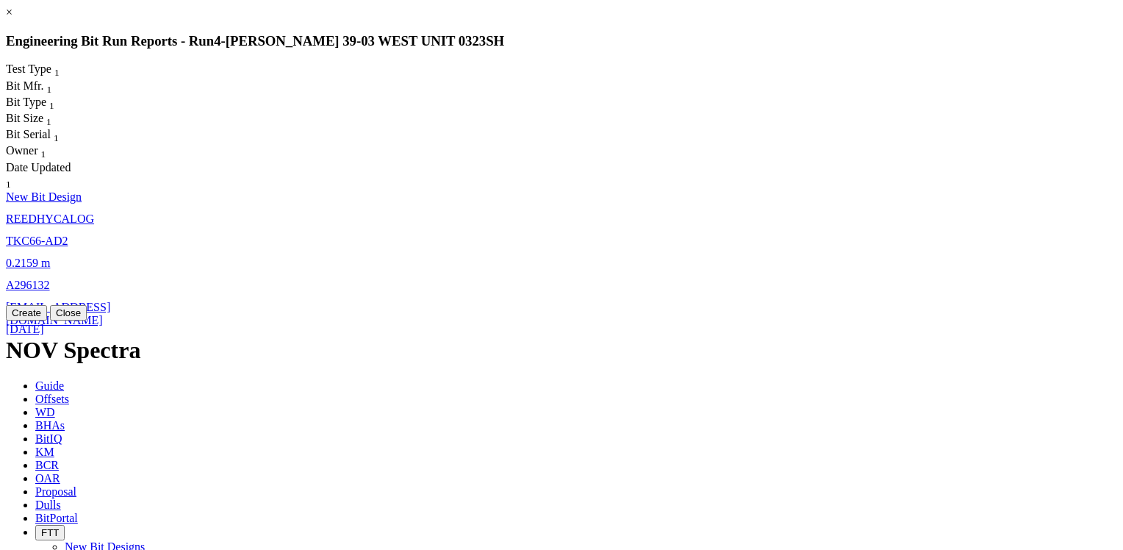
click at [68, 235] on span "TKC66-AD2" at bounding box center [37, 241] width 62 height 12
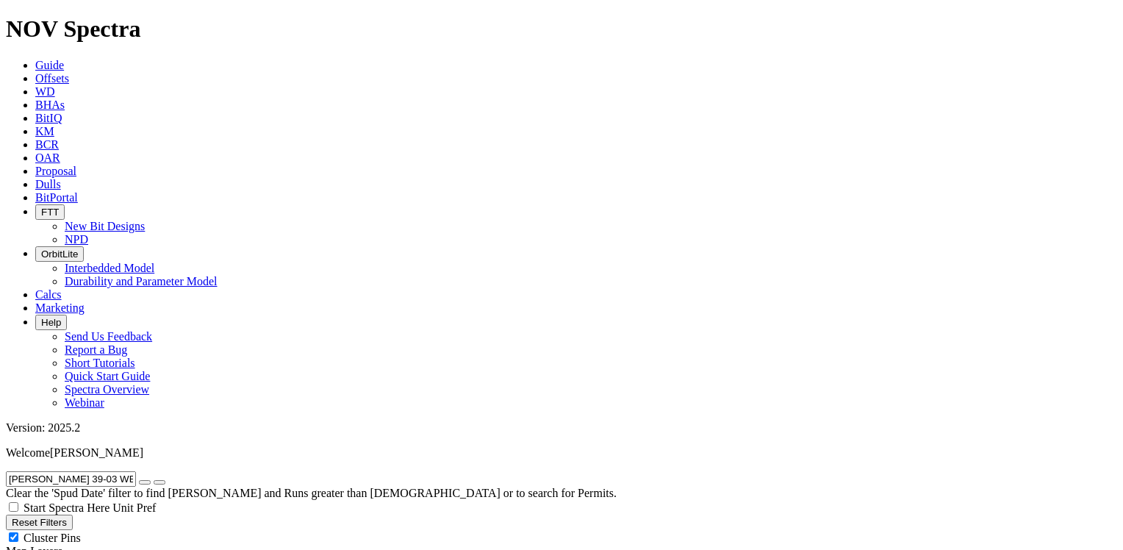
select select "New Bit Design"
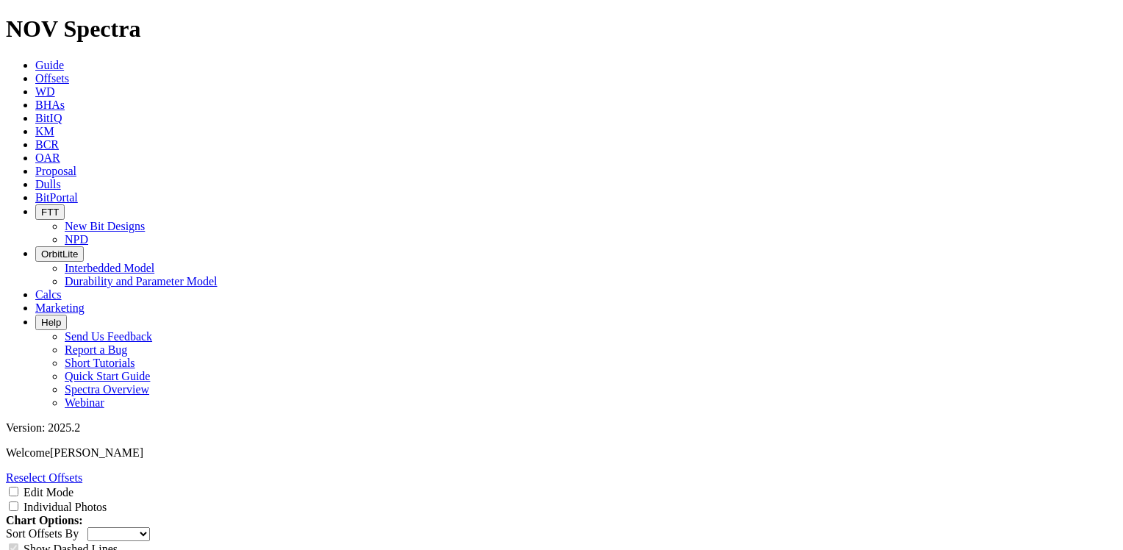
scroll to position [2206, 0]
drag, startPoint x: 523, startPoint y: 277, endPoint x: 553, endPoint y: 278, distance: 29.4
copy td "A287023"
drag, startPoint x: 522, startPoint y: 432, endPoint x: 556, endPoint y: 432, distance: 33.8
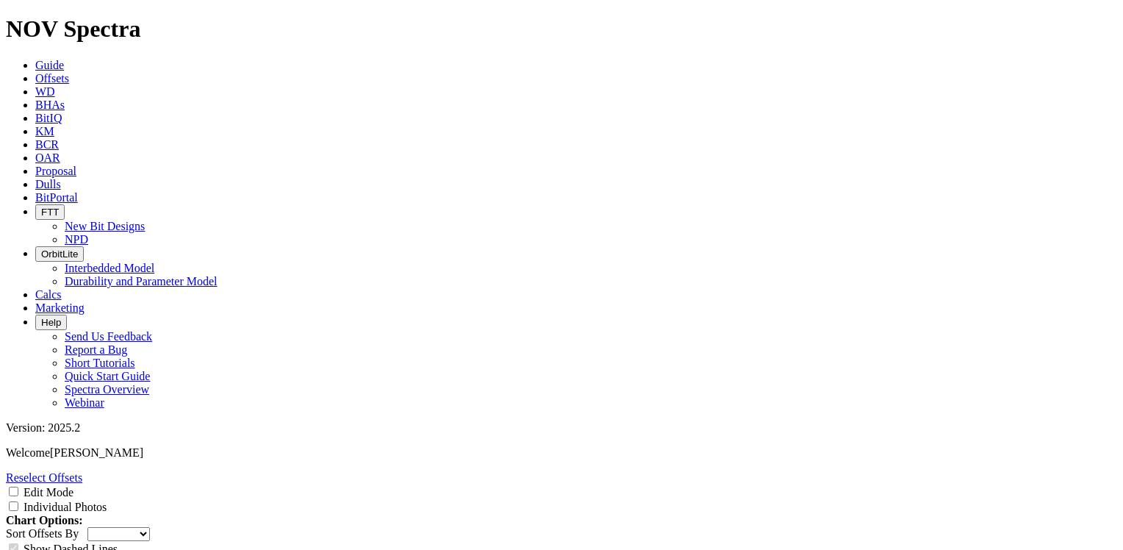
copy td "A295443"
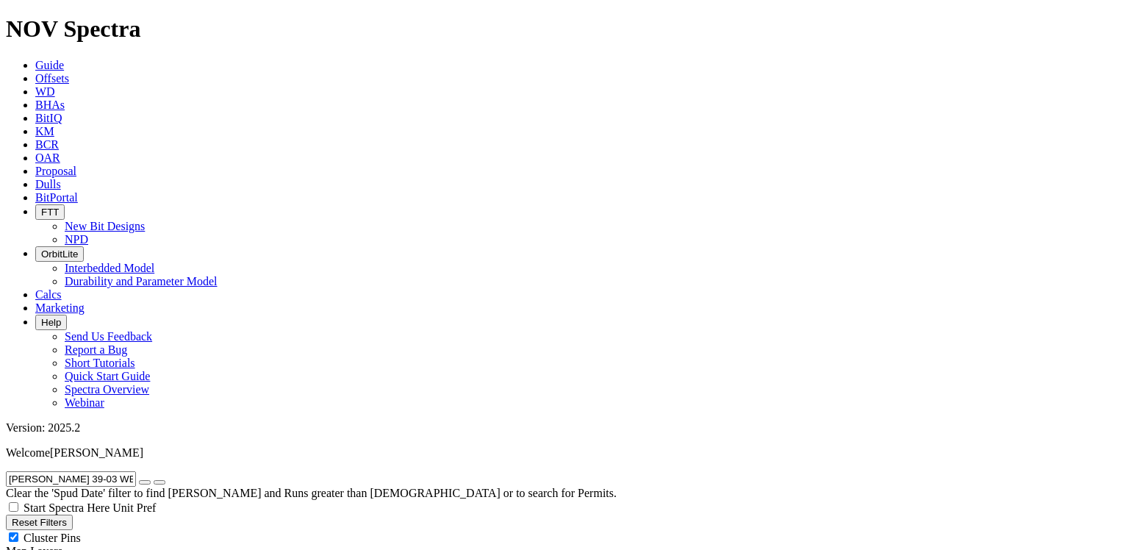
radio input "false"
radio input "true"
